Goal: Information Seeking & Learning: Learn about a topic

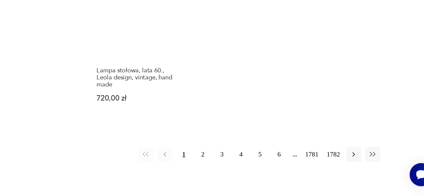
scroll to position [862, 0]
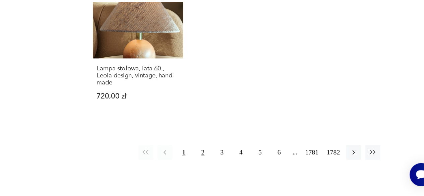
click at [235, 154] on button "2" at bounding box center [234, 160] width 12 height 12
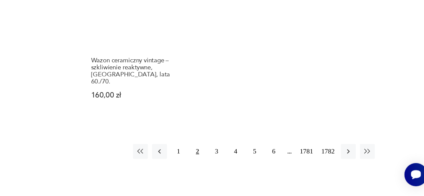
scroll to position [943, 0]
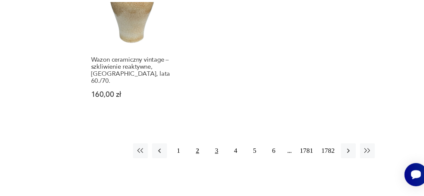
click at [251, 153] on button "3" at bounding box center [249, 159] width 12 height 12
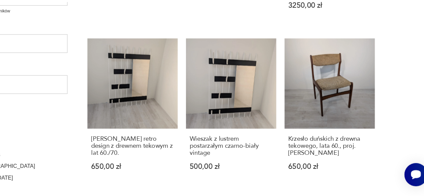
scroll to position [280, 0]
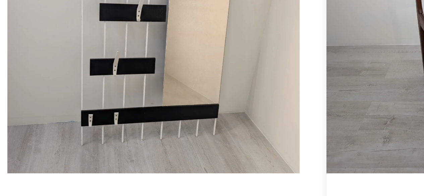
click at [315, 129] on link "Krzesło duńskich z drewna tekowego, lata 60., proj. [PERSON_NAME] 650,00 zł" at bounding box center [340, 127] width 73 height 120
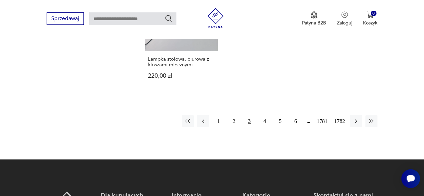
scroll to position [896, 0]
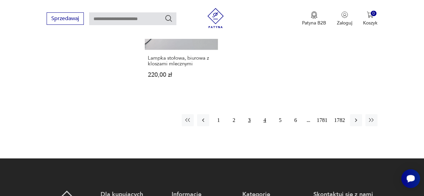
click at [264, 120] on button "4" at bounding box center [265, 120] width 12 height 12
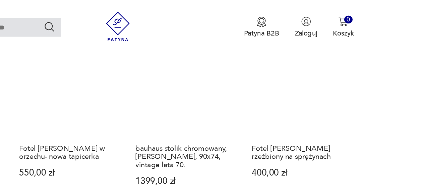
scroll to position [320, 0]
